Goal: Find specific page/section: Find specific page/section

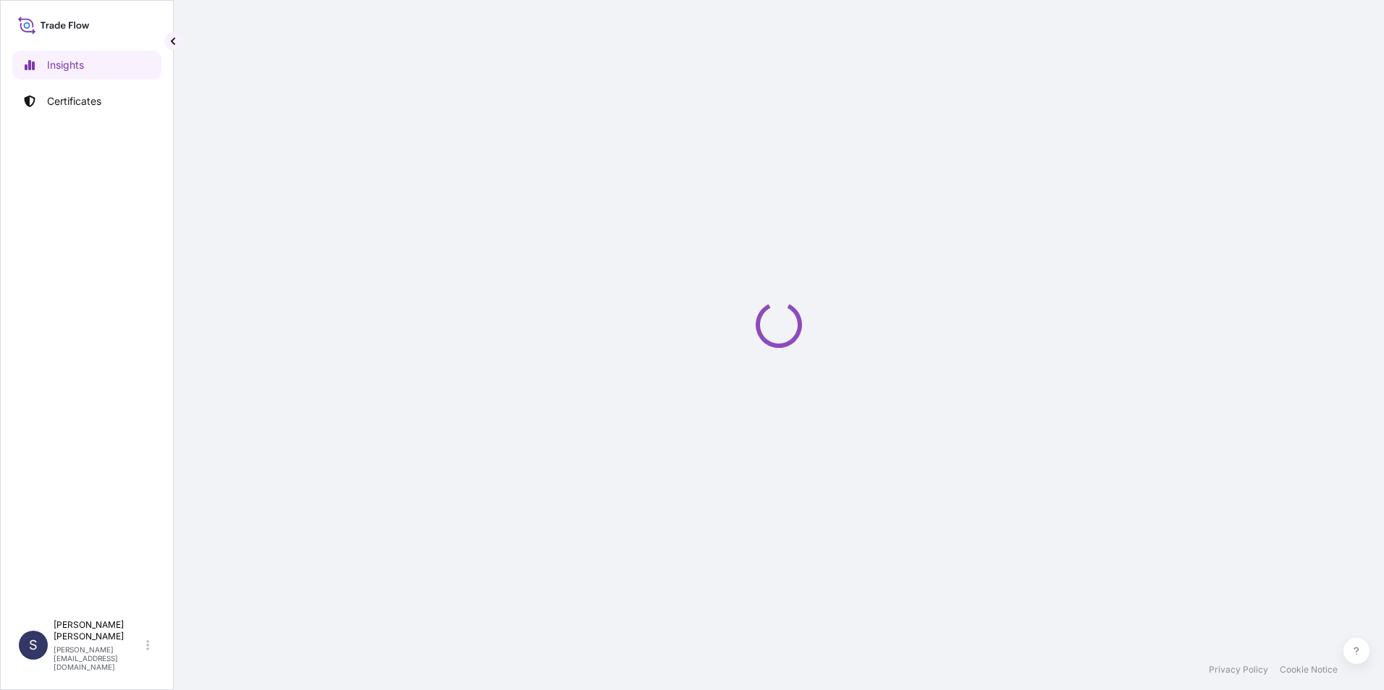
select select "2025"
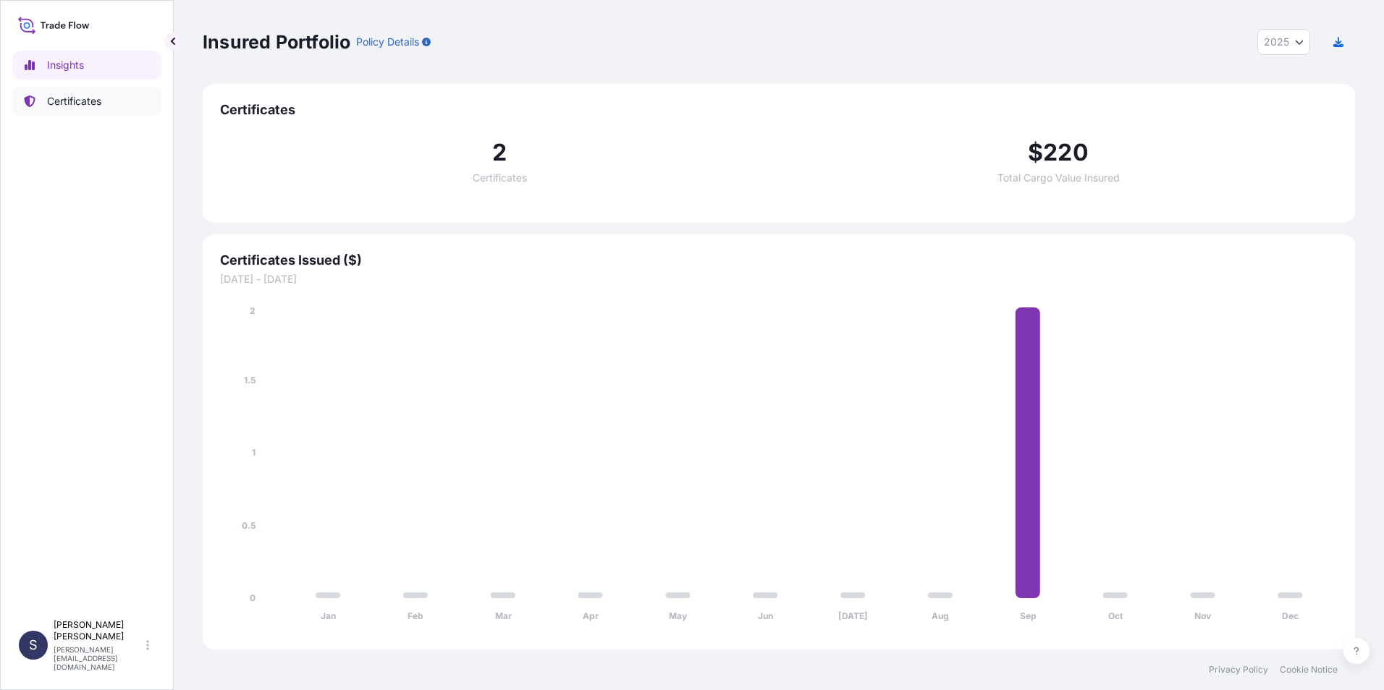
click at [82, 90] on link "Certificates" at bounding box center [86, 101] width 149 height 29
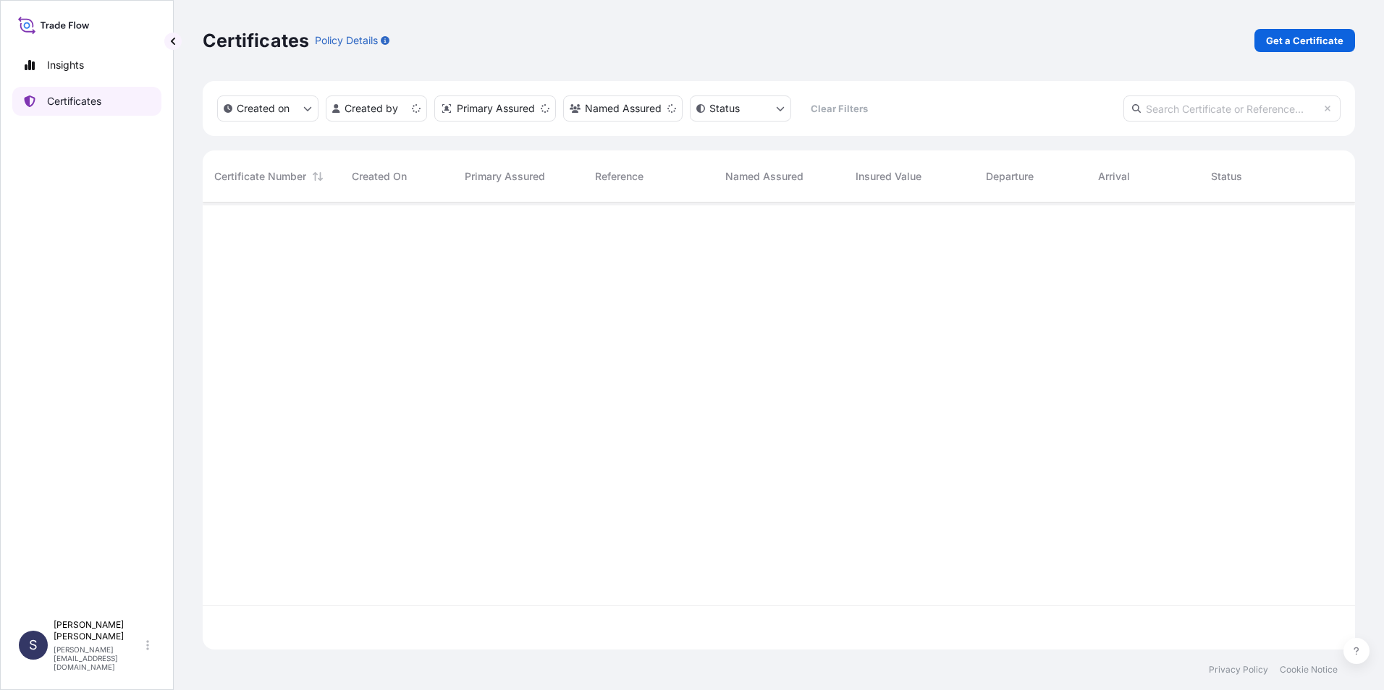
scroll to position [444, 1141]
